Goal: Complete application form

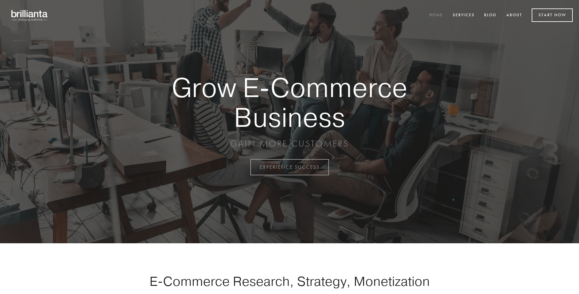
scroll to position [1642, 0]
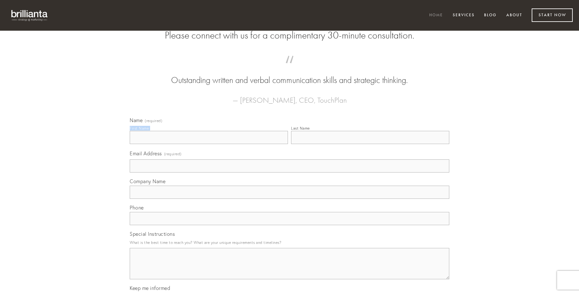
type input "[PERSON_NAME]"
click at [370, 144] on input "Last Name" at bounding box center [370, 137] width 158 height 13
type input "[PERSON_NAME]"
click at [289, 173] on input "Email Address (required)" at bounding box center [289, 165] width 319 height 13
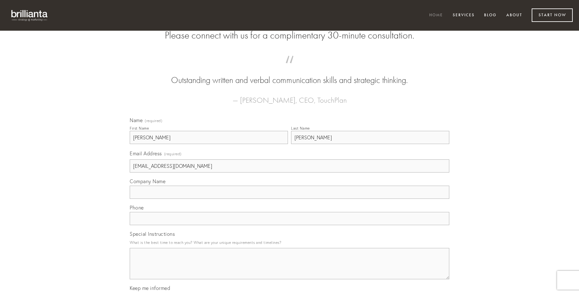
type input "[EMAIL_ADDRESS][DOMAIN_NAME]"
click at [289, 199] on input "Company Name" at bounding box center [289, 192] width 319 height 13
type input "decerno"
click at [289, 225] on input "text" at bounding box center [289, 218] width 319 height 13
click at [289, 269] on textarea "Special Instructions" at bounding box center [289, 263] width 319 height 31
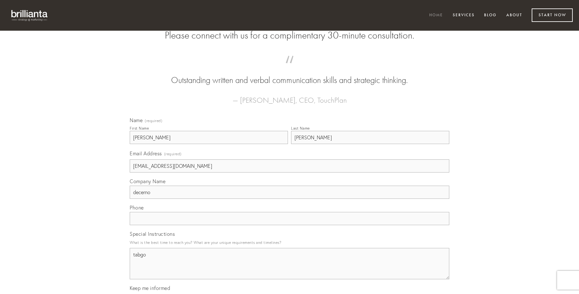
type textarea "tabgo"
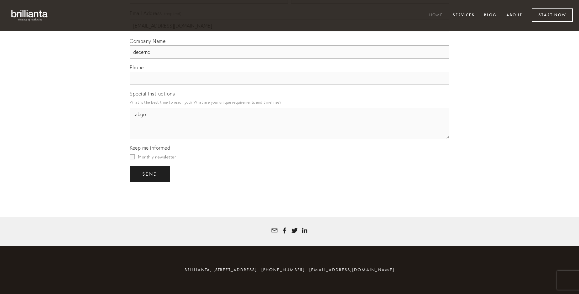
click at [150, 174] on span "send" at bounding box center [149, 174] width 15 height 6
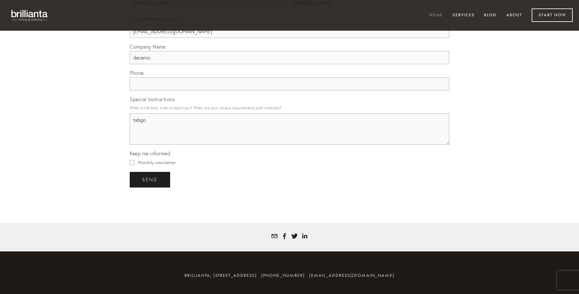
scroll to position [1623, 0]
